Goal: Navigation & Orientation: Locate item on page

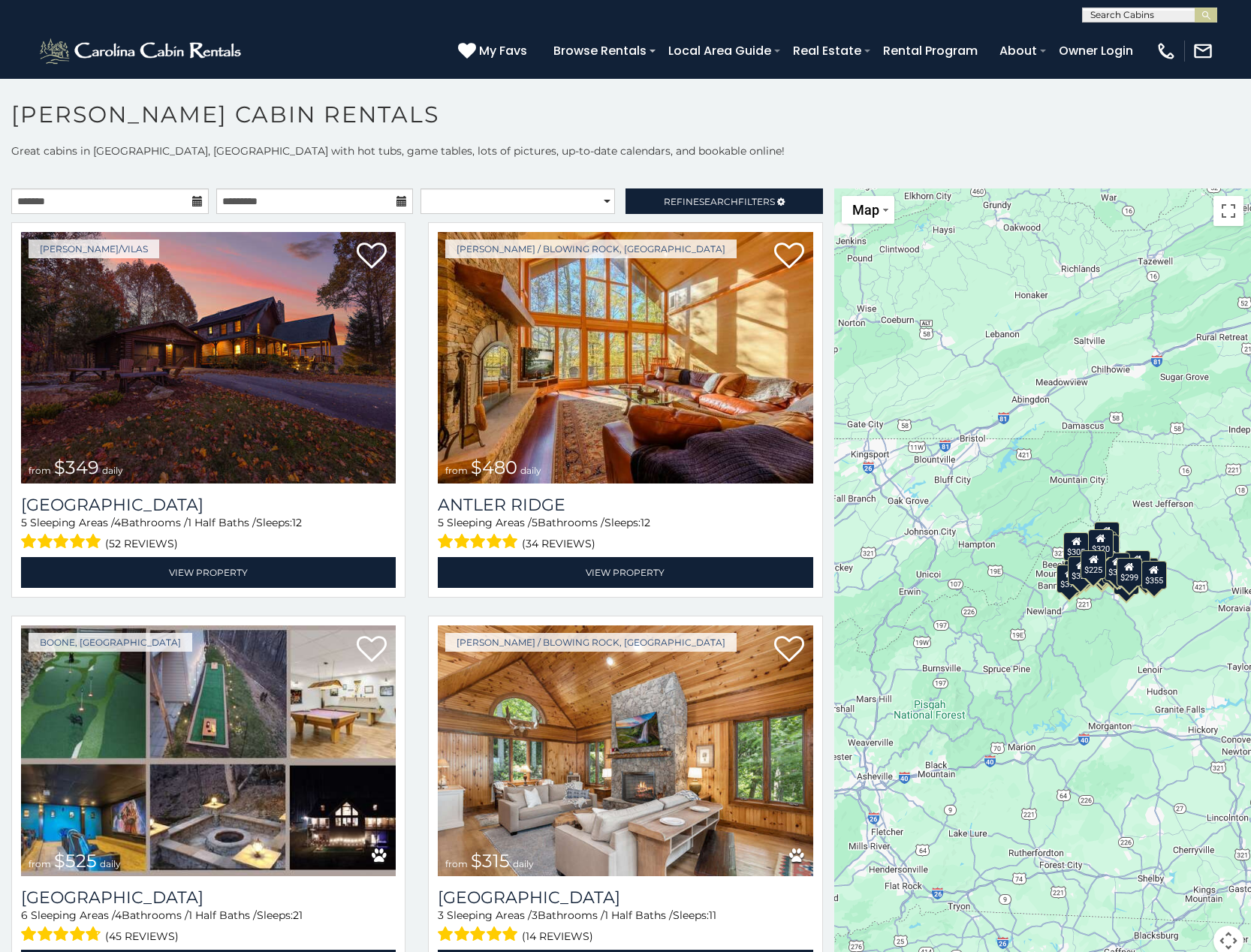
click at [1218, 940] on button "Map camera controls" at bounding box center [1228, 941] width 30 height 30
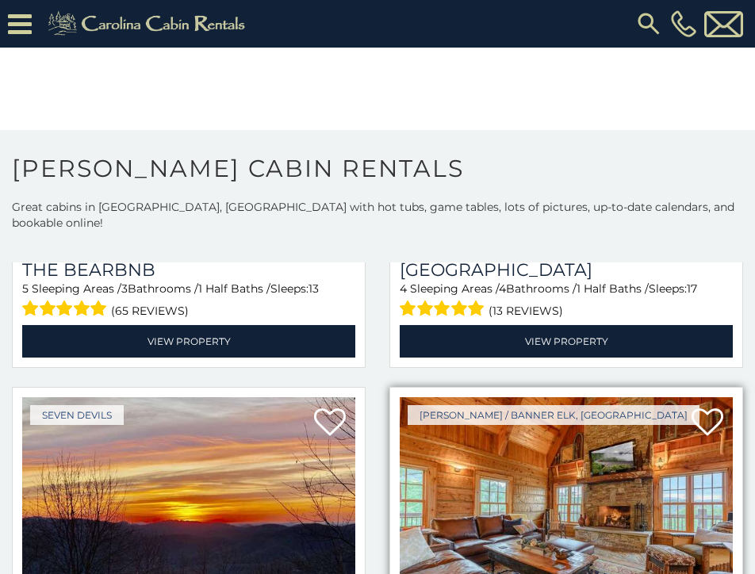
scroll to position [2083, 0]
